Goal: Transaction & Acquisition: Purchase product/service

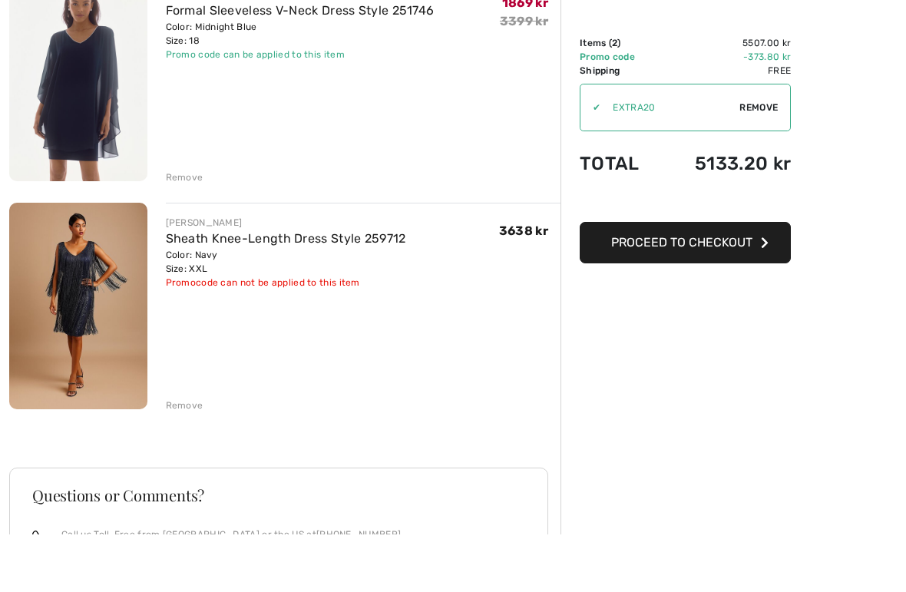
scroll to position [170, 0]
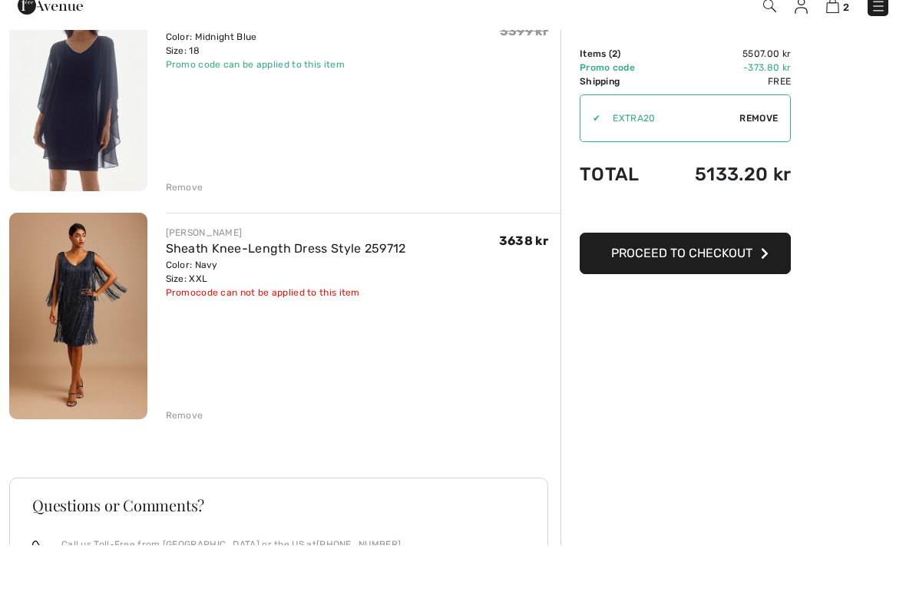
click at [688, 279] on button "Proceed to Checkout" at bounding box center [685, 299] width 211 height 41
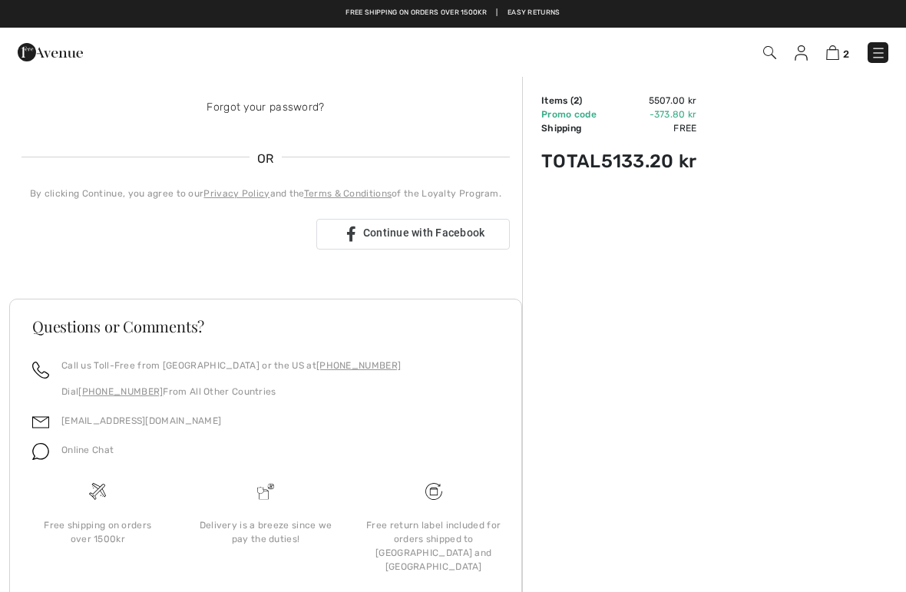
scroll to position [343, 0]
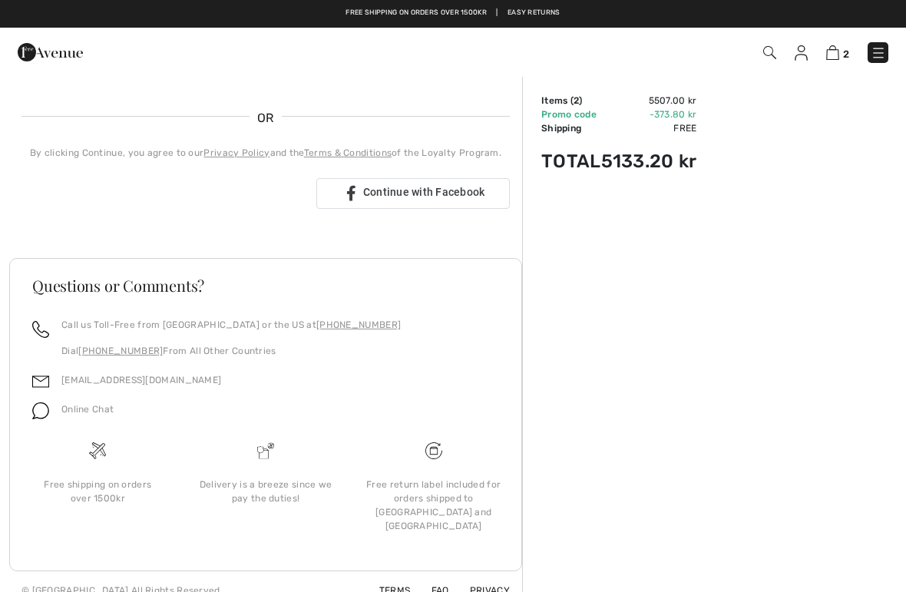
click at [827, 59] on img at bounding box center [832, 52] width 13 height 15
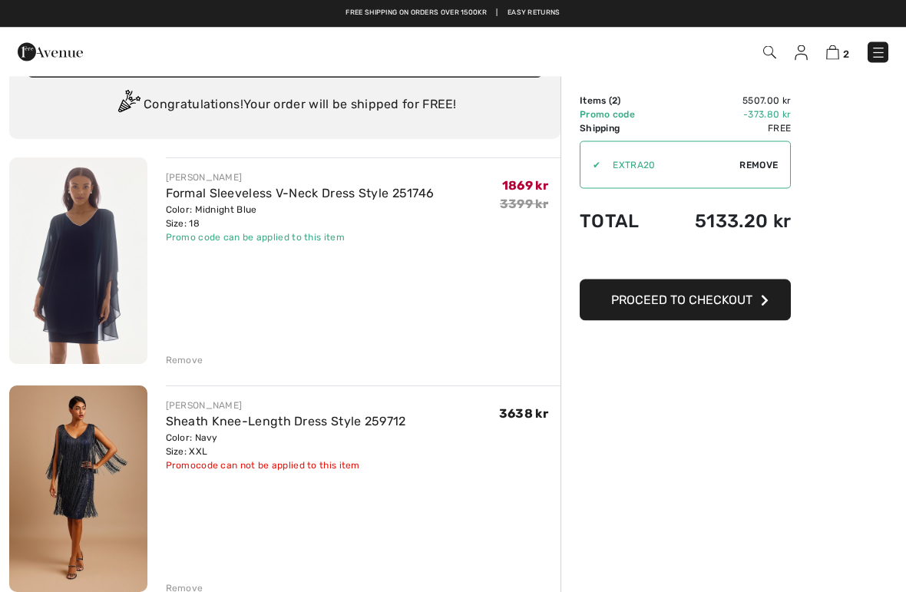
scroll to position [43, 0]
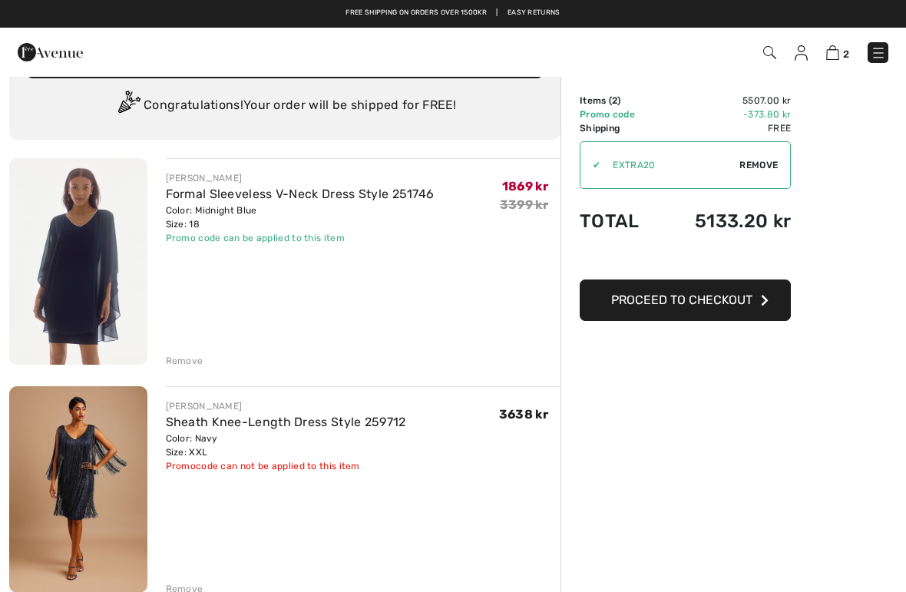
click at [494, 417] on div "FRANK LYMAN Sheath Knee-Length Dress Style 259712 Color: Navy Size: XXL Final S…" at bounding box center [363, 436] width 395 height 74
click at [524, 411] on span "3638 kr" at bounding box center [523, 414] width 49 height 15
click at [834, 59] on img at bounding box center [832, 52] width 13 height 15
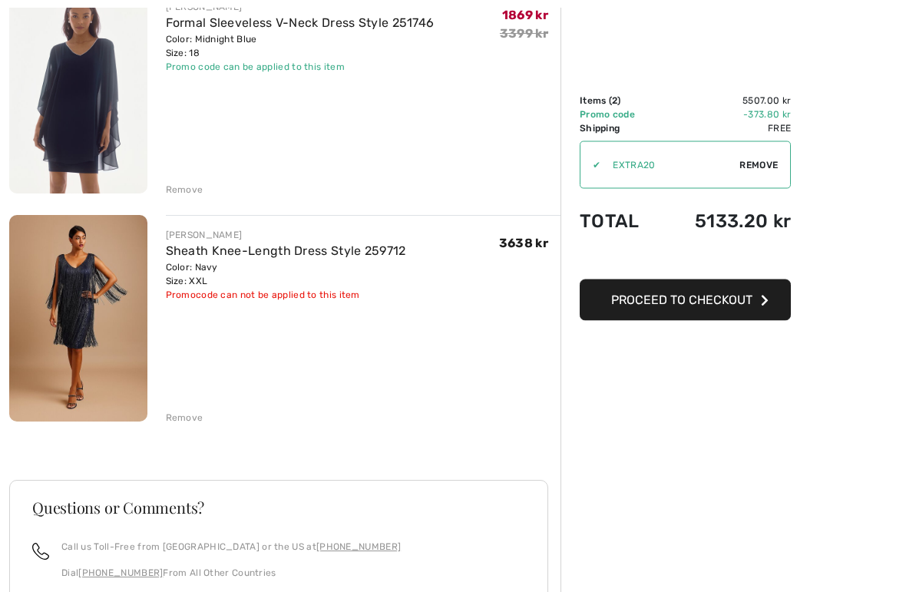
scroll to position [214, 0]
click at [187, 414] on div "Remove" at bounding box center [185, 418] width 38 height 14
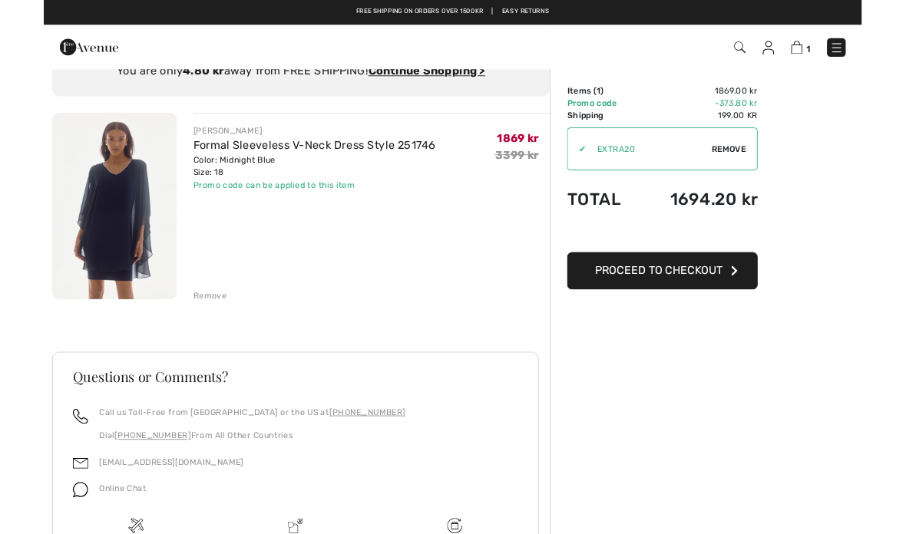
scroll to position [62, 0]
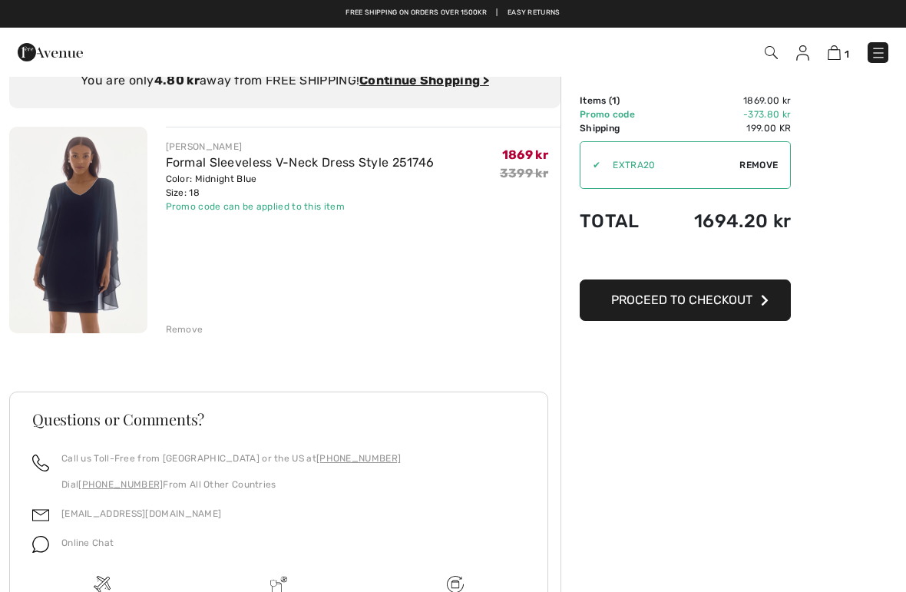
click at [299, 203] on div "Promo code can be applied to this item" at bounding box center [300, 207] width 269 height 14
click at [280, 210] on div "Promo code can be applied to this item" at bounding box center [300, 207] width 269 height 14
